Goal: Use online tool/utility: Utilize a website feature to perform a specific function

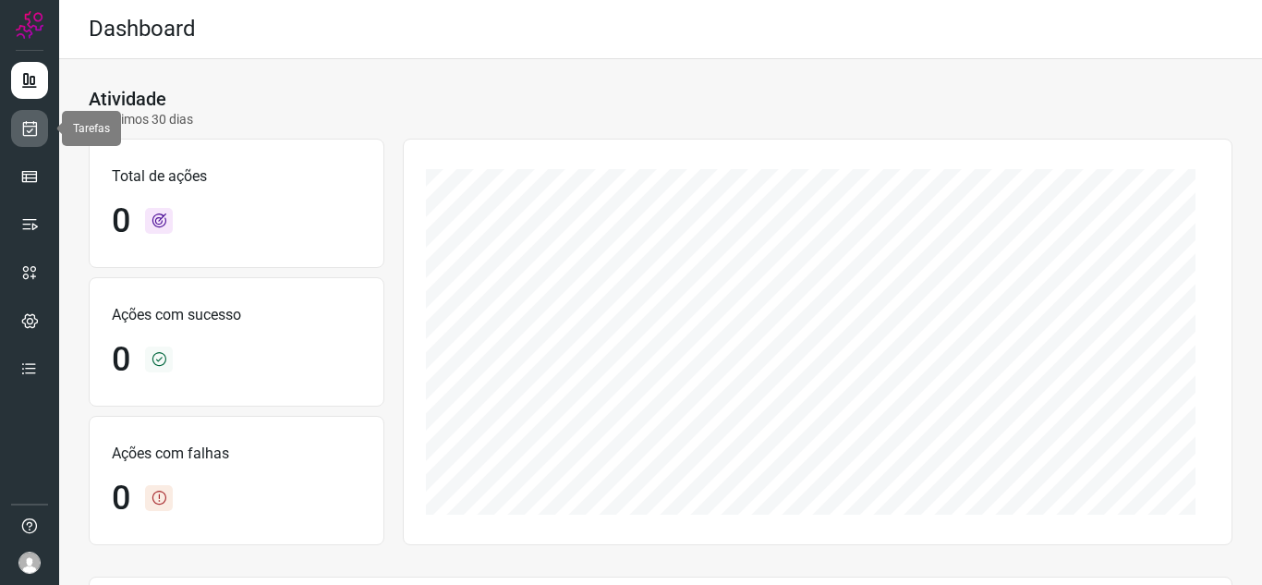
click at [18, 132] on link at bounding box center [29, 128] width 37 height 37
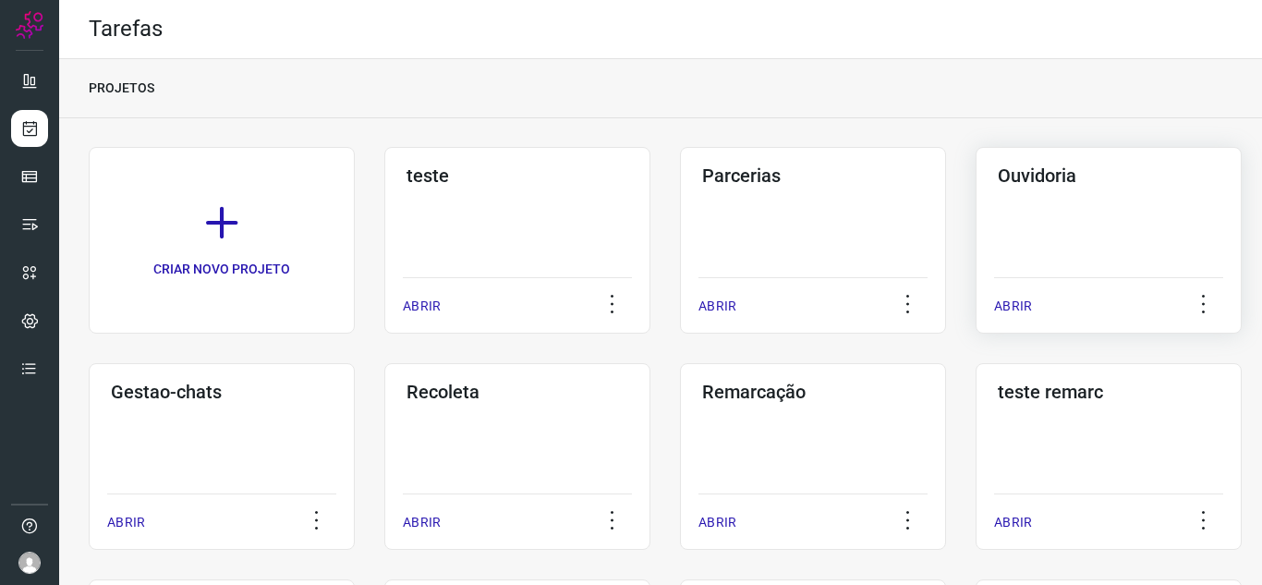
click at [1018, 300] on p "ABRIR" at bounding box center [1013, 306] width 38 height 19
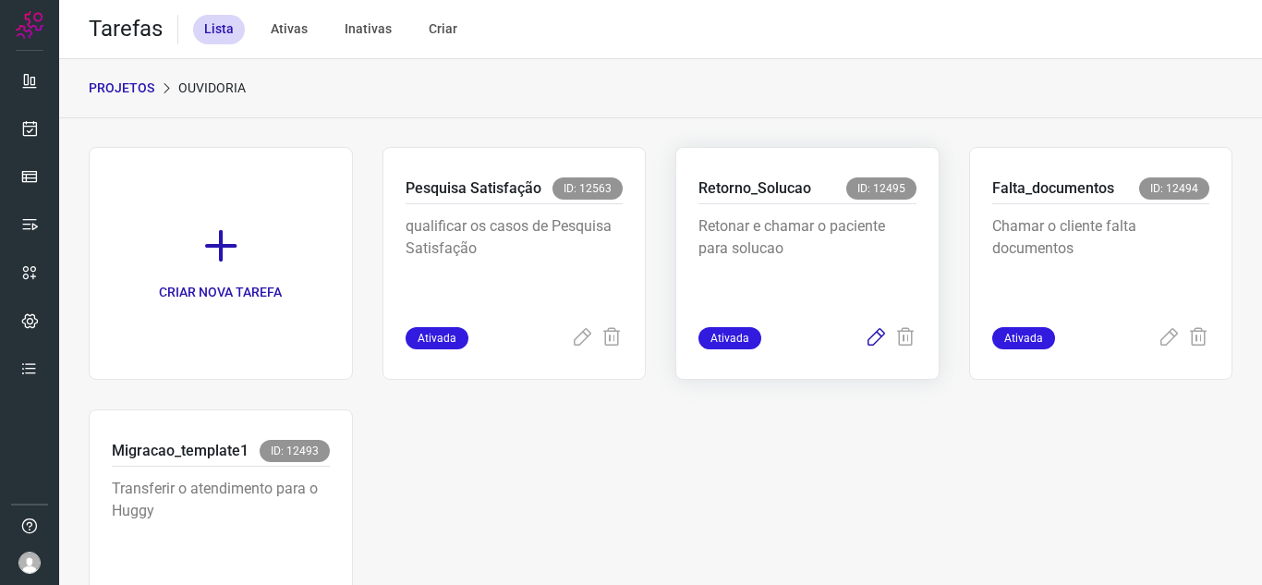
click at [871, 336] on icon at bounding box center [876, 338] width 22 height 22
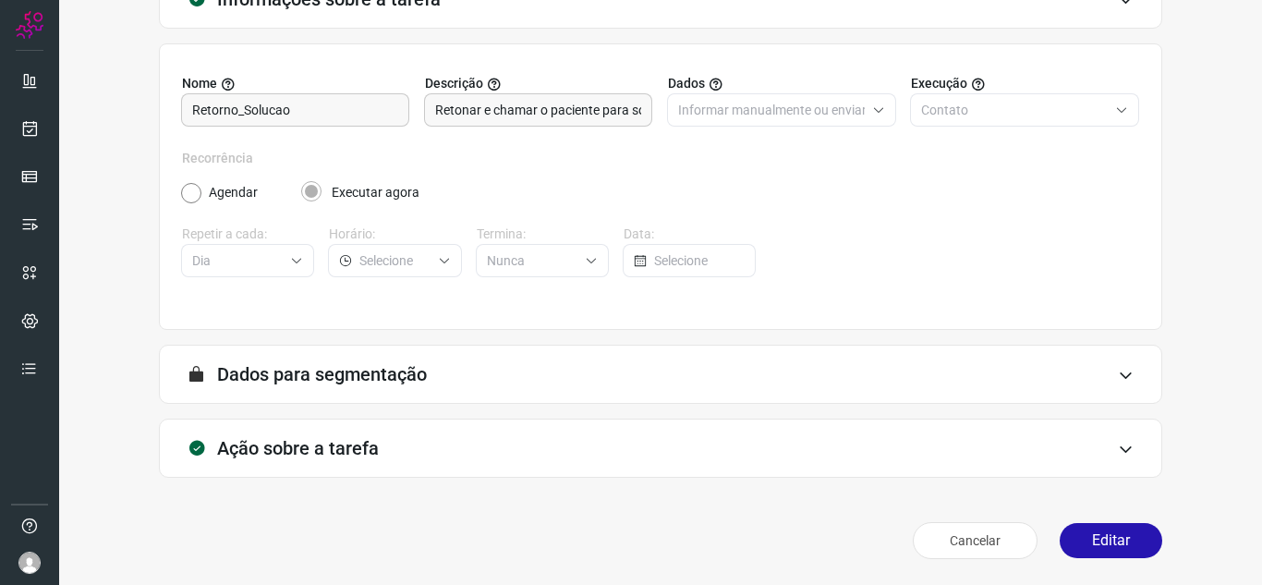
scroll to position [137, 0]
click at [1082, 528] on button "Editar" at bounding box center [1111, 540] width 103 height 35
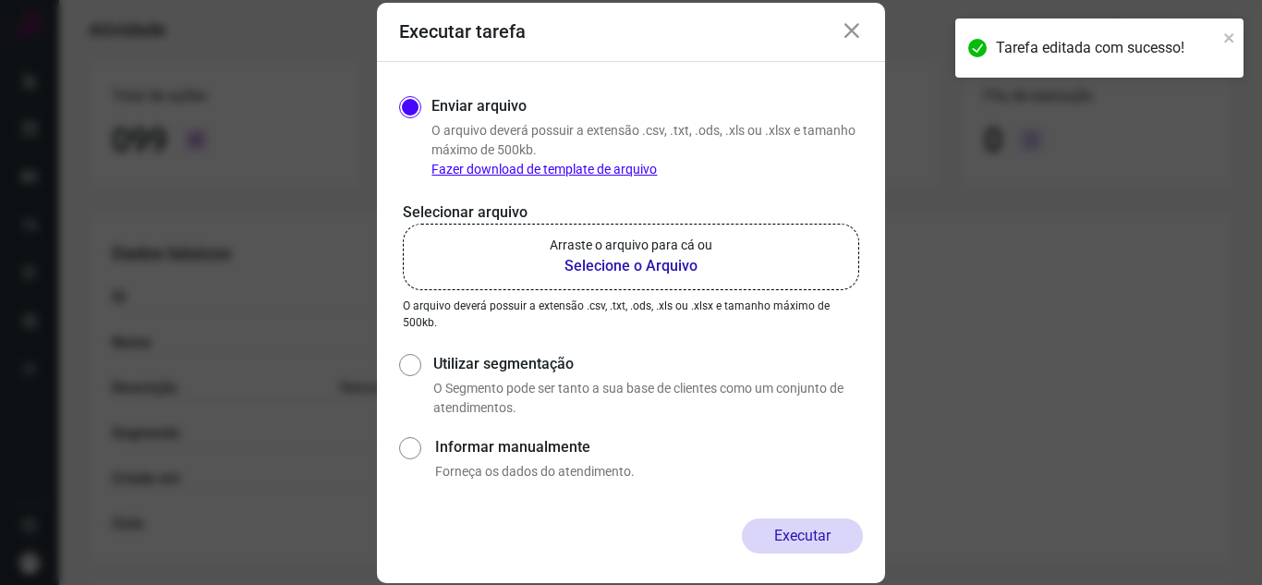
click at [800, 245] on label "Arraste o arquivo para cá ou Selecione o Arquivo" at bounding box center [631, 257] width 456 height 67
click at [0, 0] on input "Arraste o arquivo para cá ou Selecione o Arquivo" at bounding box center [0, 0] width 0 height 0
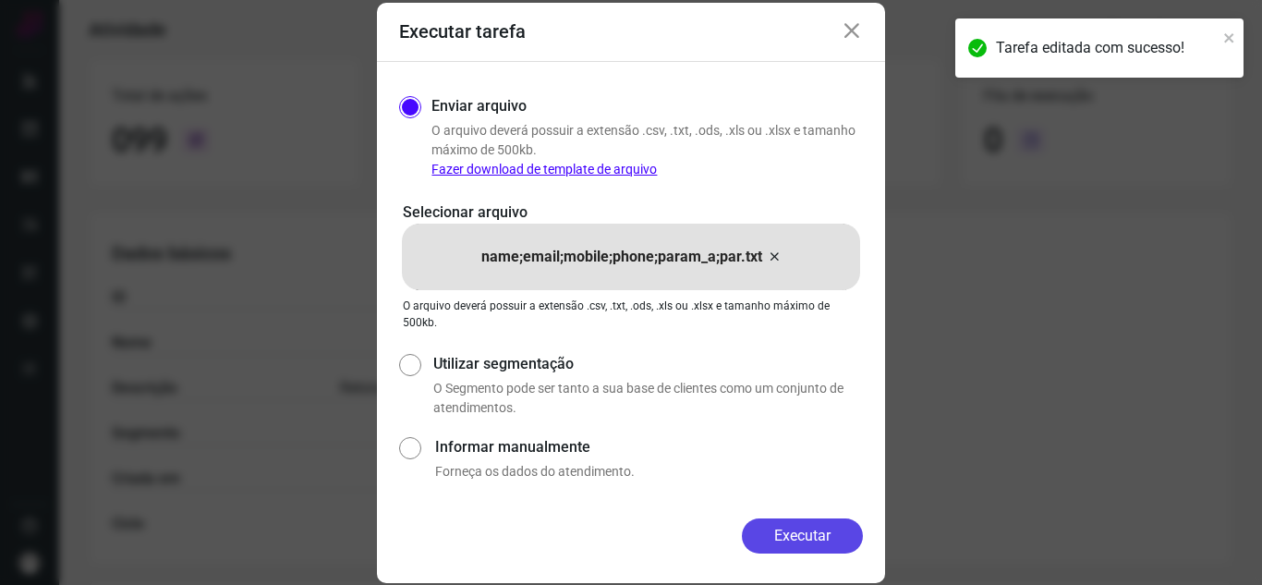
click at [815, 518] on form "Executar tarefa Enviar arquivo O arquivo deverá possuir a extensão .csv, .txt, …" at bounding box center [631, 293] width 508 height 580
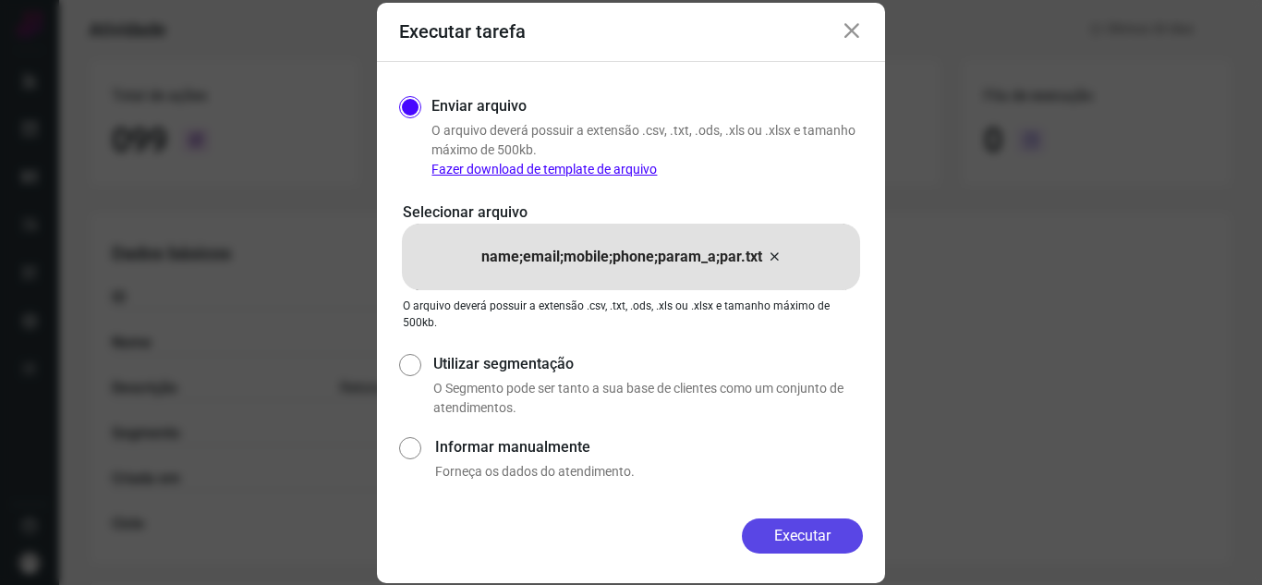
click at [812, 538] on button "Executar" at bounding box center [802, 535] width 121 height 35
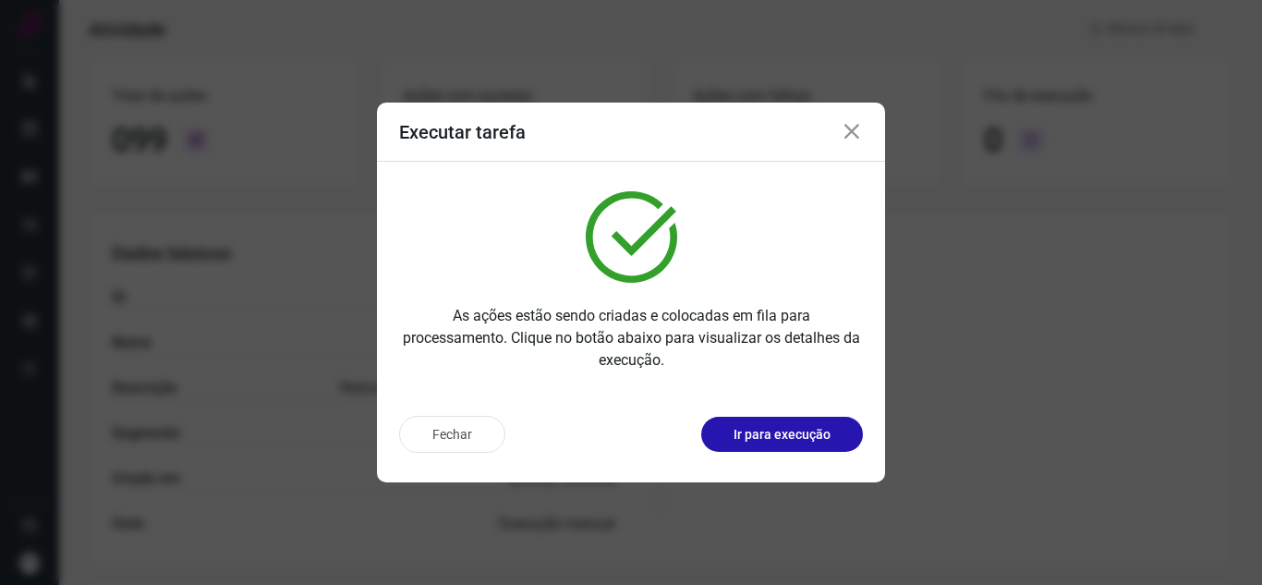
click at [817, 440] on p "Ir para execução" at bounding box center [782, 434] width 97 height 19
